Goal: Communication & Community: Answer question/provide support

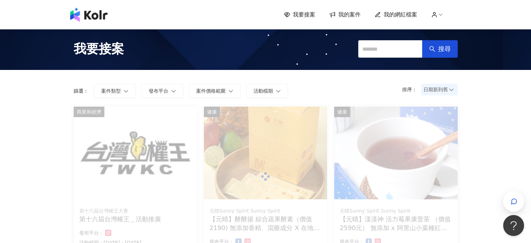
click at [350, 14] on span "我的案件" at bounding box center [349, 15] width 22 height 8
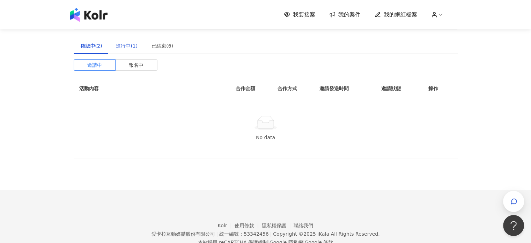
click at [127, 44] on div "進行中(1)" at bounding box center [127, 46] width 22 height 8
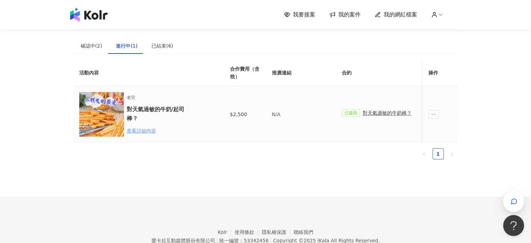
click at [144, 131] on div "查看詳細內容" at bounding box center [157, 131] width 61 height 8
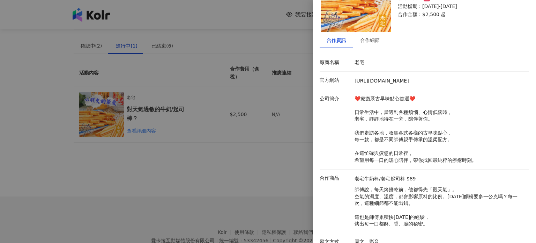
scroll to position [53, 0]
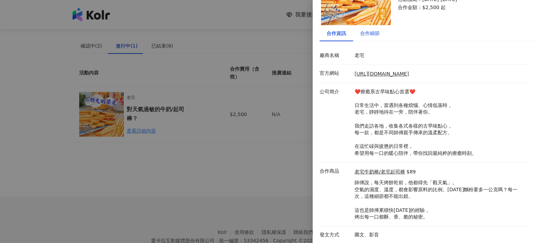
click at [373, 33] on div "合作細節" at bounding box center [370, 33] width 20 height 8
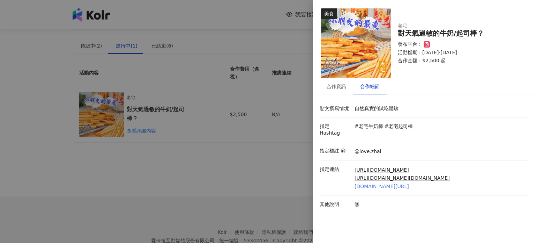
click at [367, 183] on link "reurl.cc/6KAyEk" at bounding box center [402, 186] width 95 height 7
click at [336, 87] on div "合作資訊" at bounding box center [337, 86] width 20 height 8
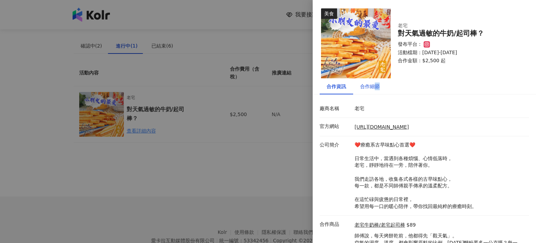
click at [377, 87] on div "合作細節" at bounding box center [370, 86] width 20 height 8
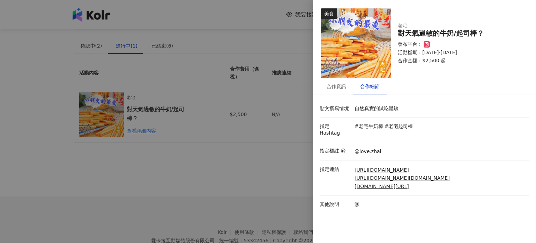
click at [256, 164] on div at bounding box center [268, 121] width 536 height 243
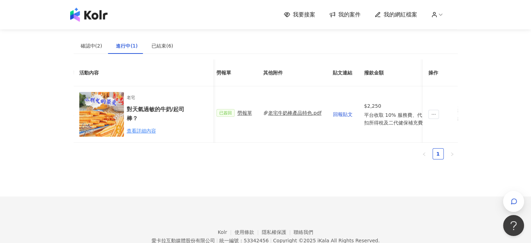
scroll to position [0, 208]
click at [295, 113] on div "老宅牛奶棒產品特色.pdf" at bounding box center [292, 113] width 53 height 8
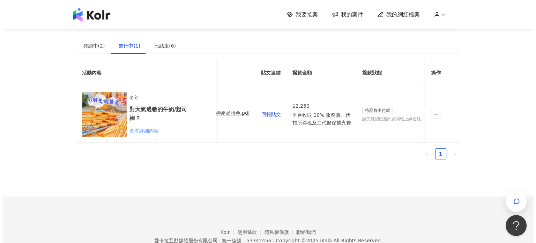
scroll to position [0, 255]
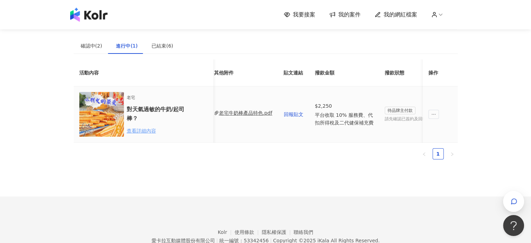
click at [149, 128] on div "查看詳細內容" at bounding box center [157, 131] width 61 height 8
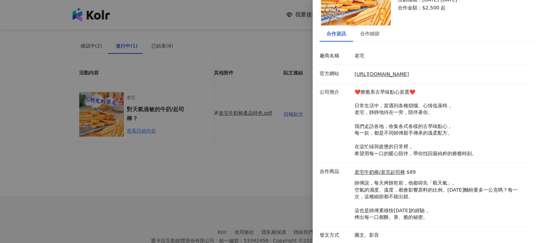
scroll to position [53, 0]
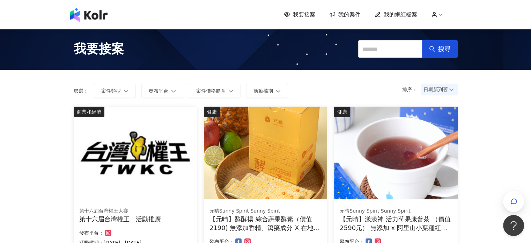
click at [345, 16] on span "我的案件" at bounding box center [349, 15] width 22 height 8
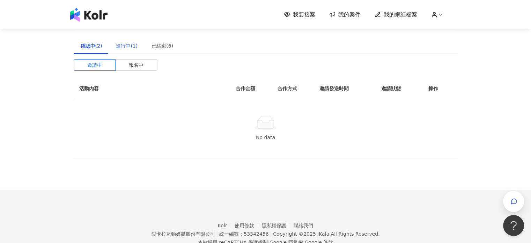
click at [127, 49] on div "進行中(1)" at bounding box center [127, 46] width 22 height 8
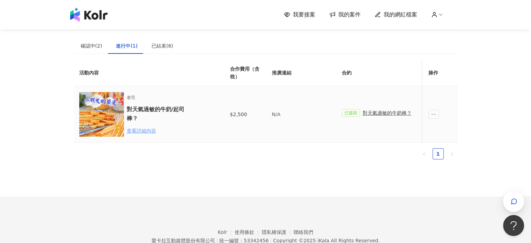
click at [145, 129] on div "查看詳細內容" at bounding box center [157, 131] width 61 height 8
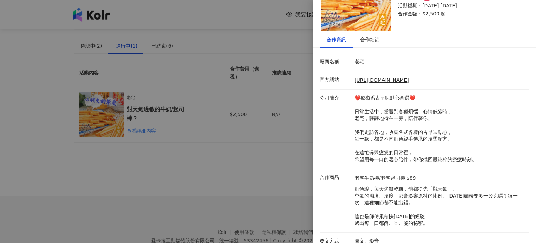
scroll to position [53, 0]
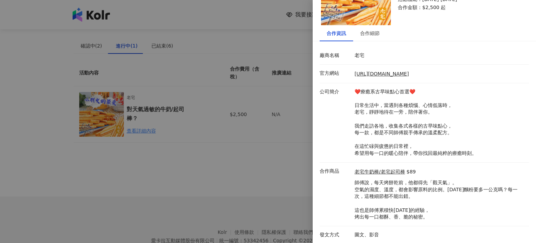
click at [239, 130] on div at bounding box center [268, 121] width 536 height 243
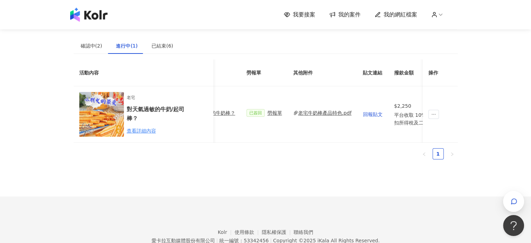
scroll to position [0, 211]
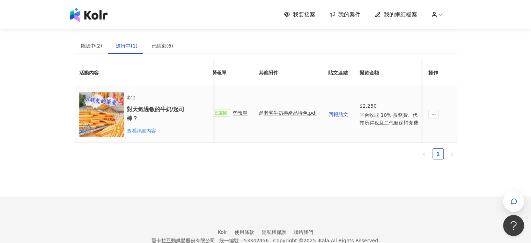
click at [287, 113] on div "老宅牛奶棒產品特色.pdf" at bounding box center [289, 113] width 53 height 8
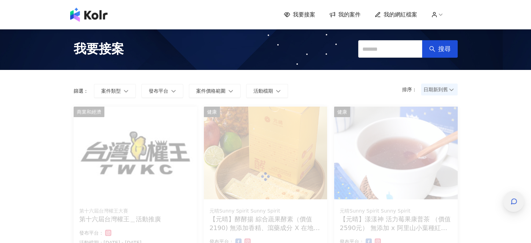
click at [512, 202] on icon "button" at bounding box center [513, 201] width 7 height 7
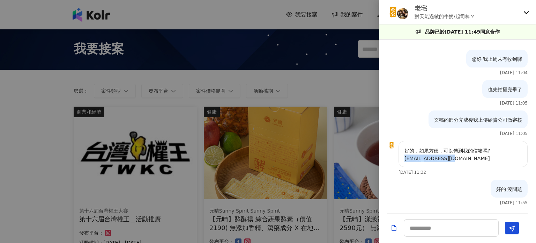
drag, startPoint x: 455, startPoint y: 159, endPoint x: 405, endPoint y: 159, distance: 49.9
click at [405, 159] on p "好的，如果方便，可以傳到我的信箱嗎? n95mn31@gmail.com" at bounding box center [462, 154] width 117 height 15
copy p "n95mn31@gmail.com"
click at [271, 71] on div at bounding box center [268, 121] width 536 height 243
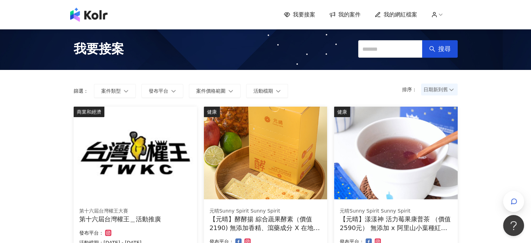
click at [92, 13] on img at bounding box center [88, 15] width 37 height 14
click at [517, 199] on div "button" at bounding box center [513, 201] width 9 height 16
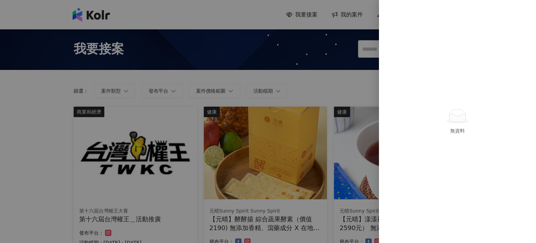
click at [335, 104] on div at bounding box center [268, 121] width 536 height 243
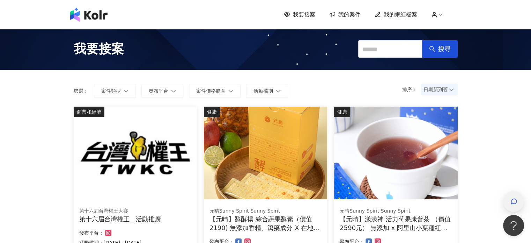
click at [513, 200] on icon "button" at bounding box center [513, 201] width 7 height 7
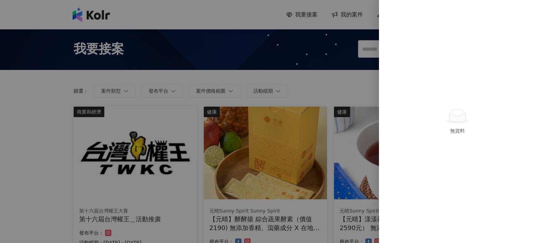
click at [431, 59] on div "無資料" at bounding box center [457, 121] width 157 height 243
click at [353, 14] on div at bounding box center [268, 121] width 536 height 243
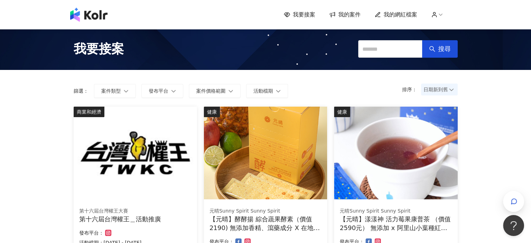
click at [354, 14] on span "我的案件" at bounding box center [349, 15] width 22 height 8
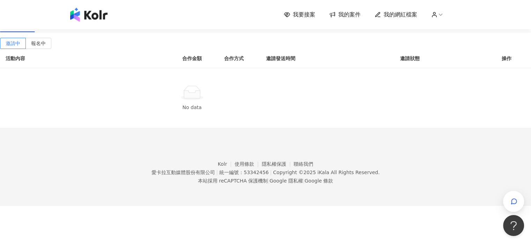
click at [64, 28] on div "進行中(1)" at bounding box center [54, 24] width 22 height 8
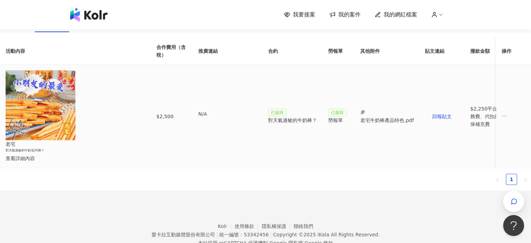
click at [501, 113] on icon "ellipsis" at bounding box center [503, 115] width 5 height 5
click at [446, 146] on div "傳訊" at bounding box center [445, 146] width 24 height 8
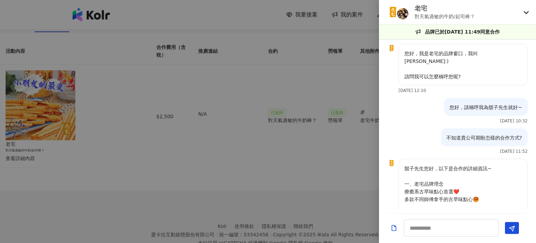
scroll to position [668, 0]
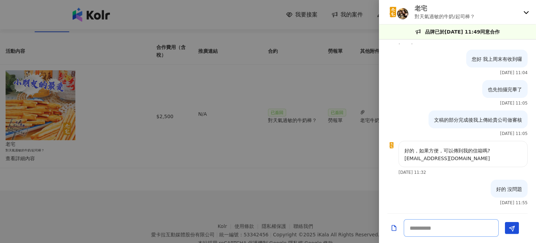
click at [440, 228] on textarea at bounding box center [451, 227] width 95 height 17
type textarea "*****"
click at [511, 225] on icon "Send" at bounding box center [512, 228] width 6 height 6
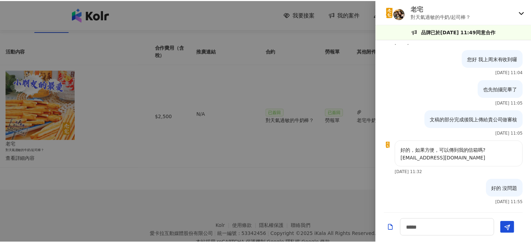
scroll to position [699, 0]
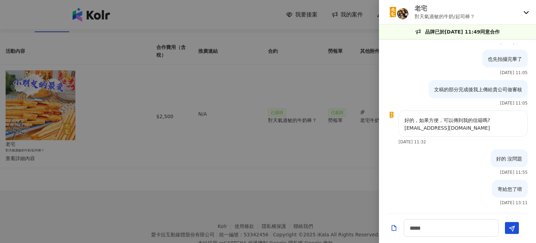
click at [358, 47] on div at bounding box center [268, 121] width 536 height 243
